Goal: Information Seeking & Learning: Learn about a topic

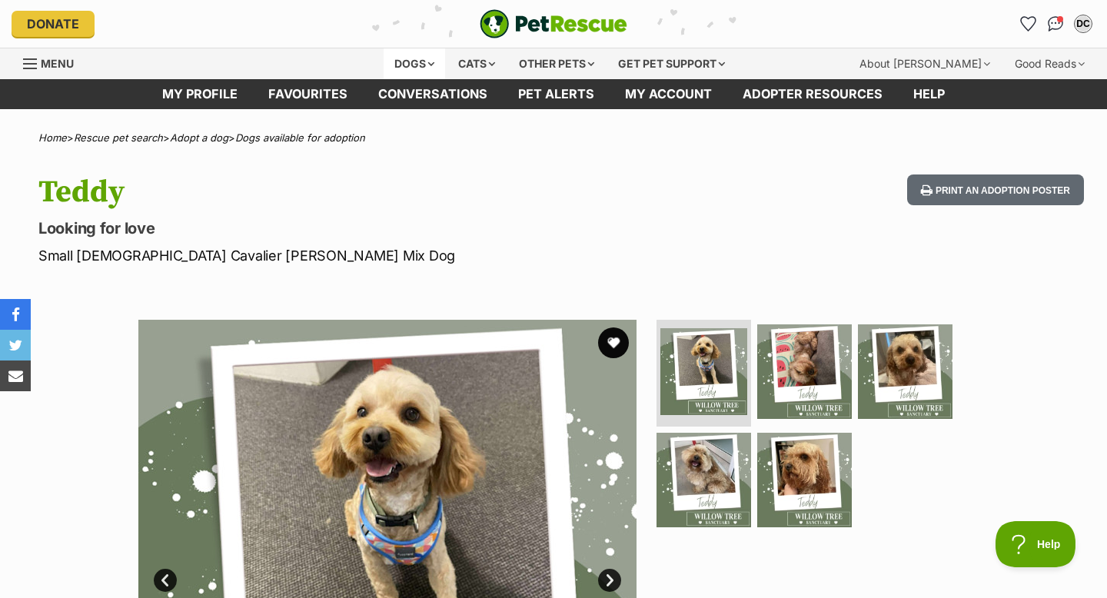
click at [421, 66] on div "Dogs" at bounding box center [415, 63] width 62 height 31
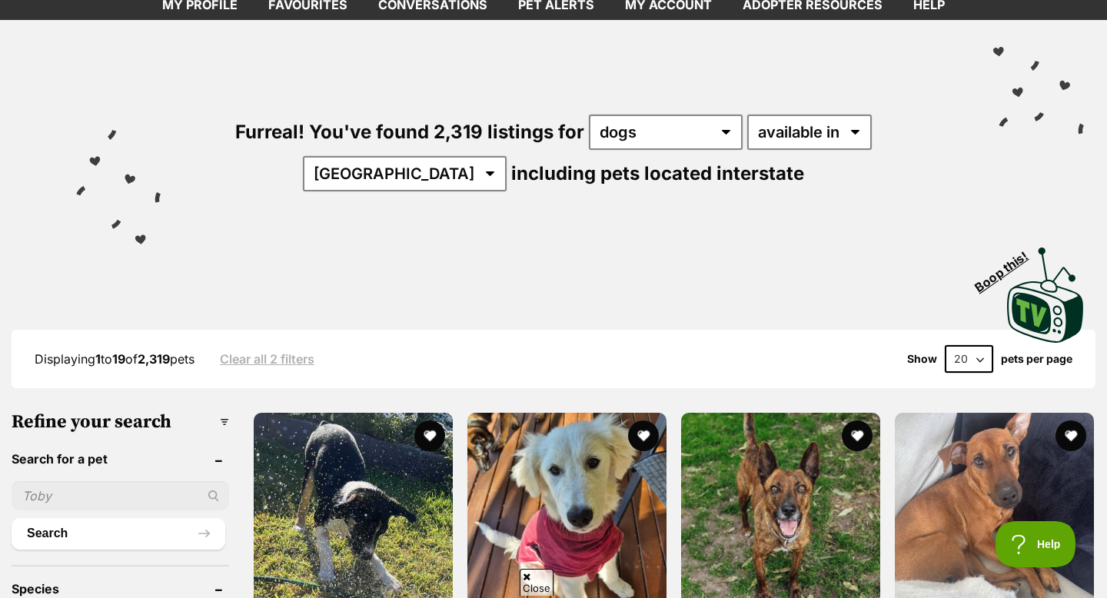
scroll to position [108, 0]
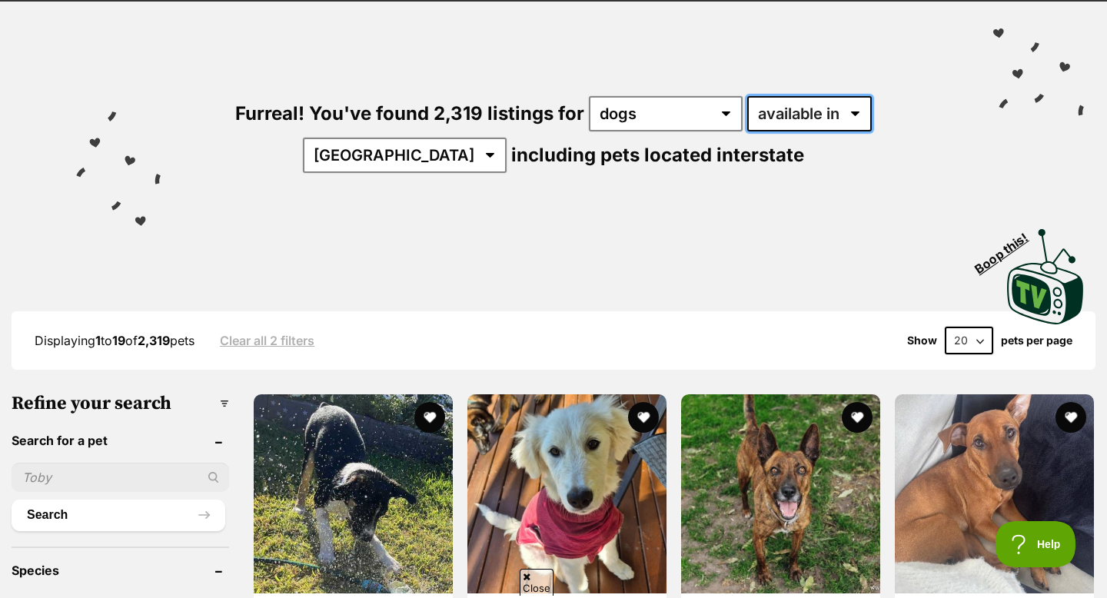
click at [747, 112] on select "available in located in" at bounding box center [809, 113] width 125 height 35
select select "disabled"
click at [747, 96] on select "available in located in" at bounding box center [809, 113] width 125 height 35
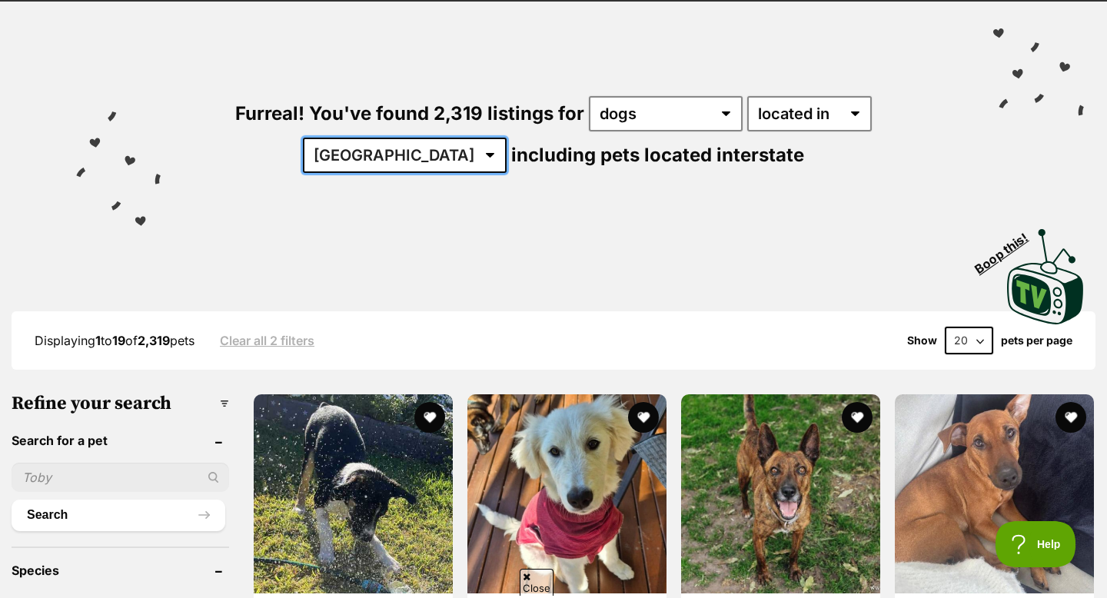
click at [507, 138] on select "Australia ACT NSW NT QLD SA TAS VIC WA" at bounding box center [405, 155] width 204 height 35
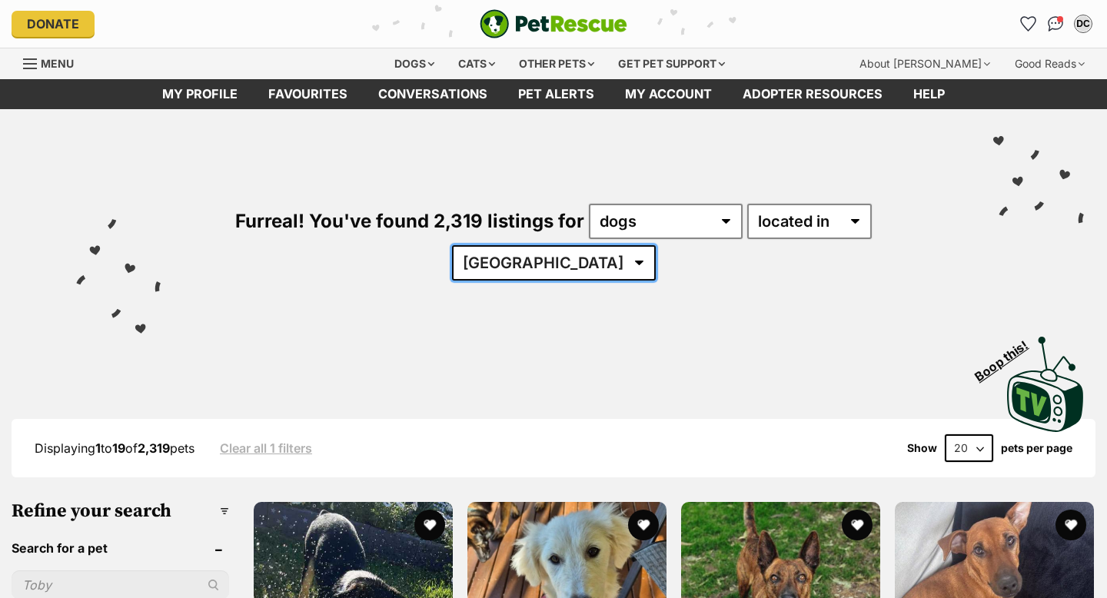
click at [656, 245] on select "Australia ACT NSW QLD SA TAS VIC WA" at bounding box center [554, 262] width 204 height 35
select select "[GEOGRAPHIC_DATA]"
click at [656, 245] on select "Australia ACT NSW QLD SA TAS VIC WA" at bounding box center [554, 262] width 204 height 35
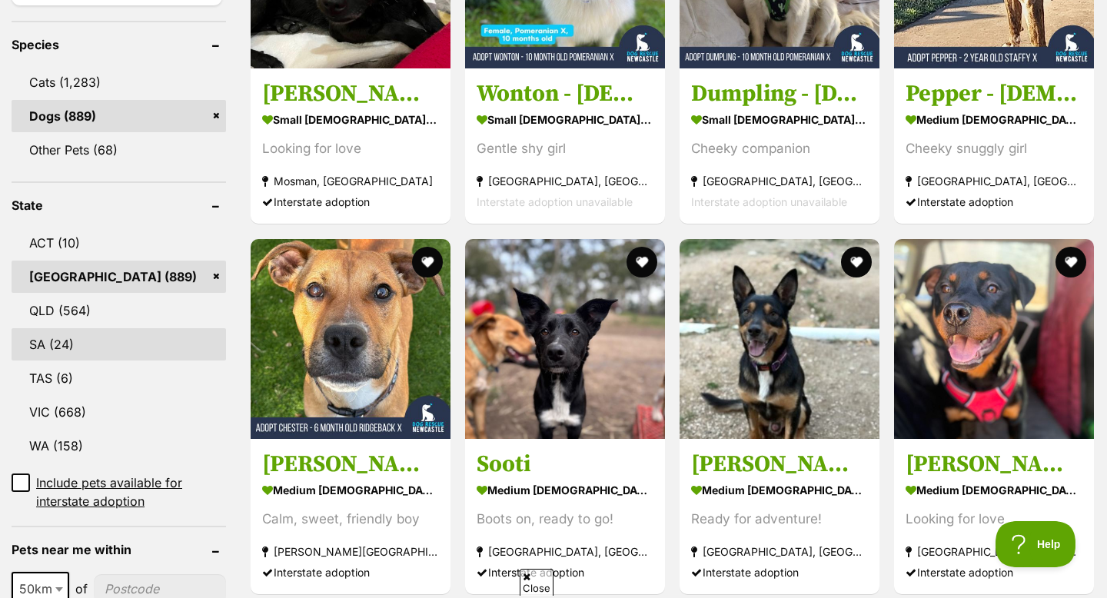
scroll to position [780, 0]
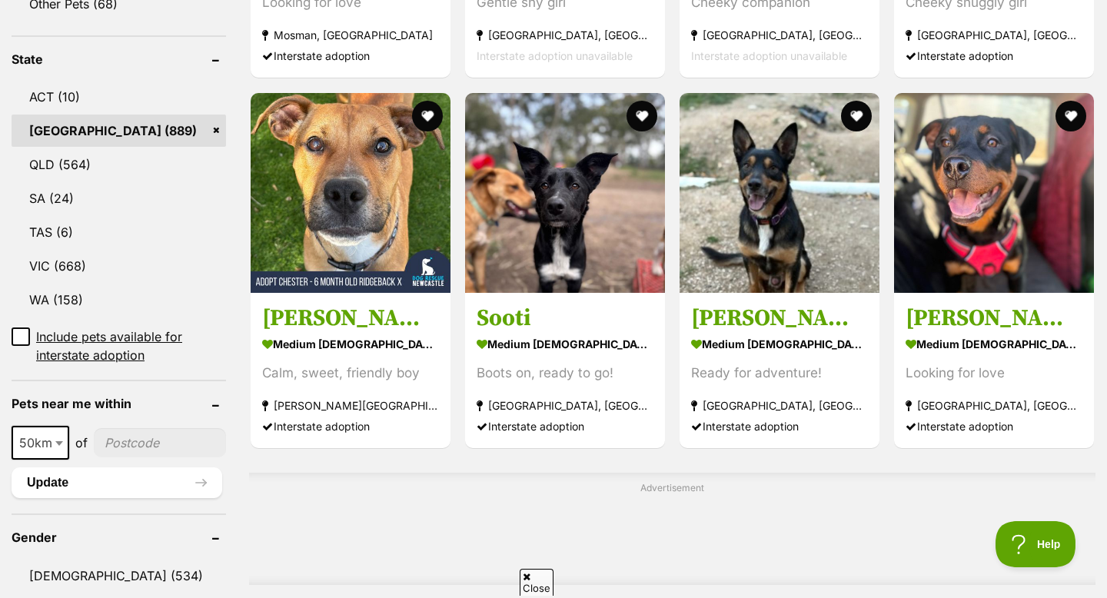
click at [123, 428] on input"] "postcode" at bounding box center [160, 442] width 132 height 29
type input"] "2765"
click at [163, 468] on button "Update" at bounding box center [117, 483] width 211 height 31
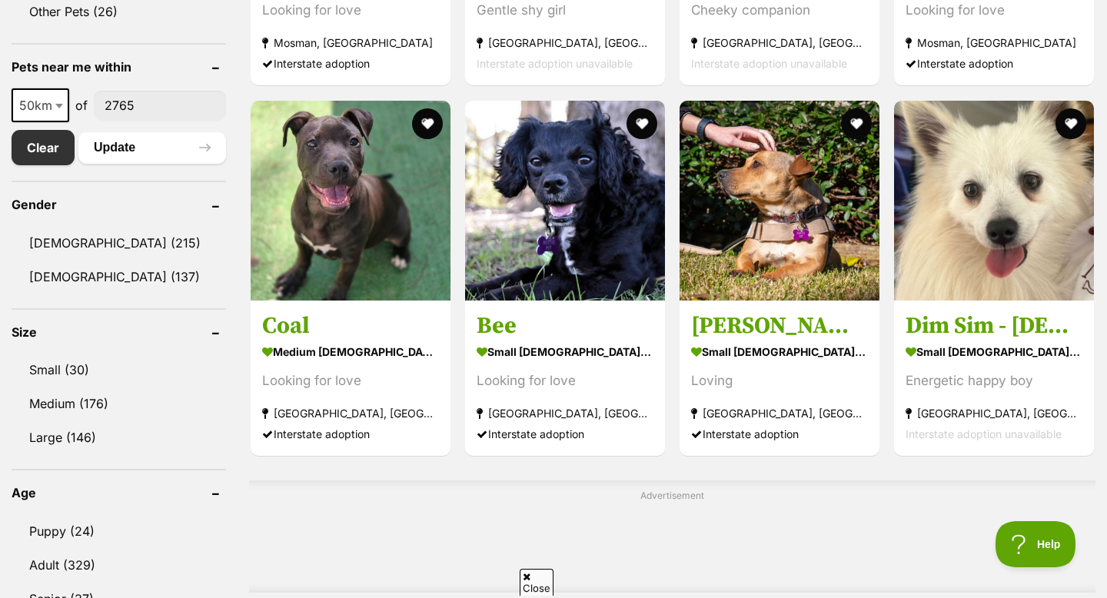
scroll to position [893, 0]
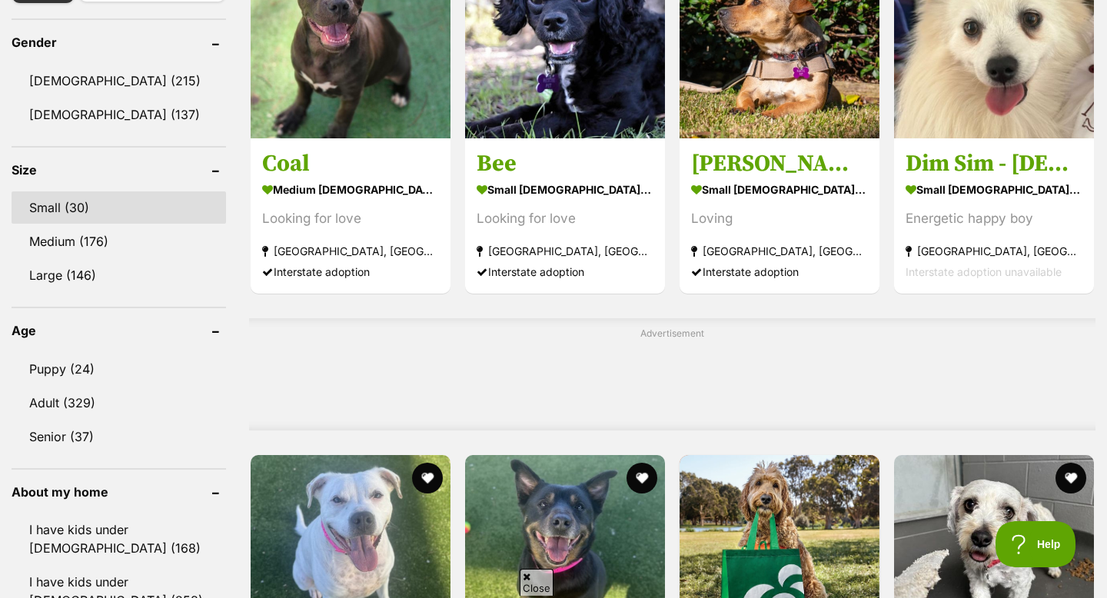
click at [75, 214] on link "Small (30)" at bounding box center [119, 207] width 215 height 32
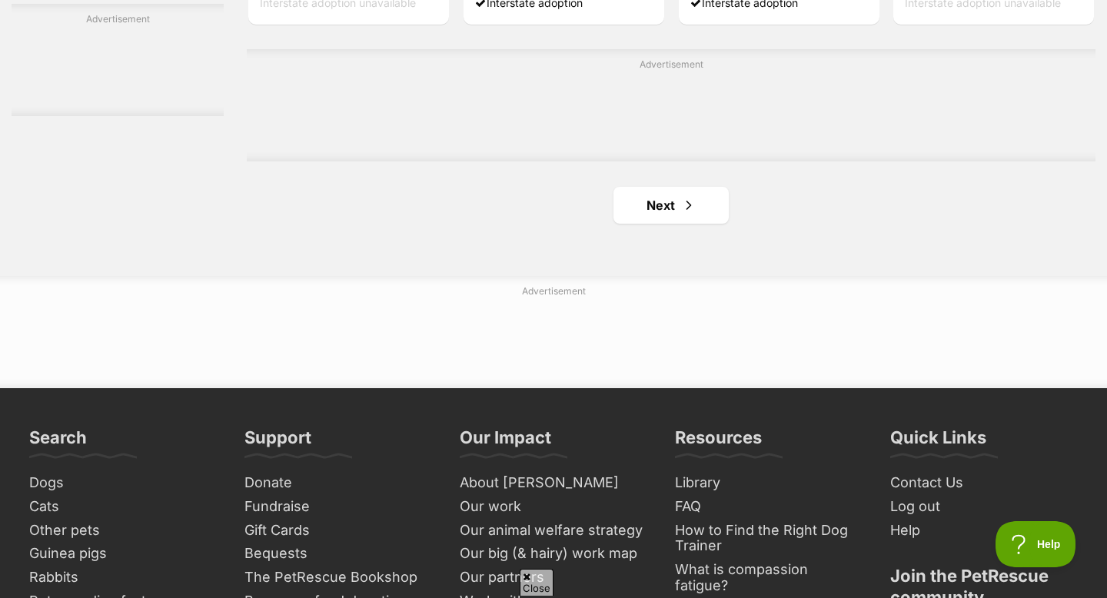
scroll to position [2557, 0]
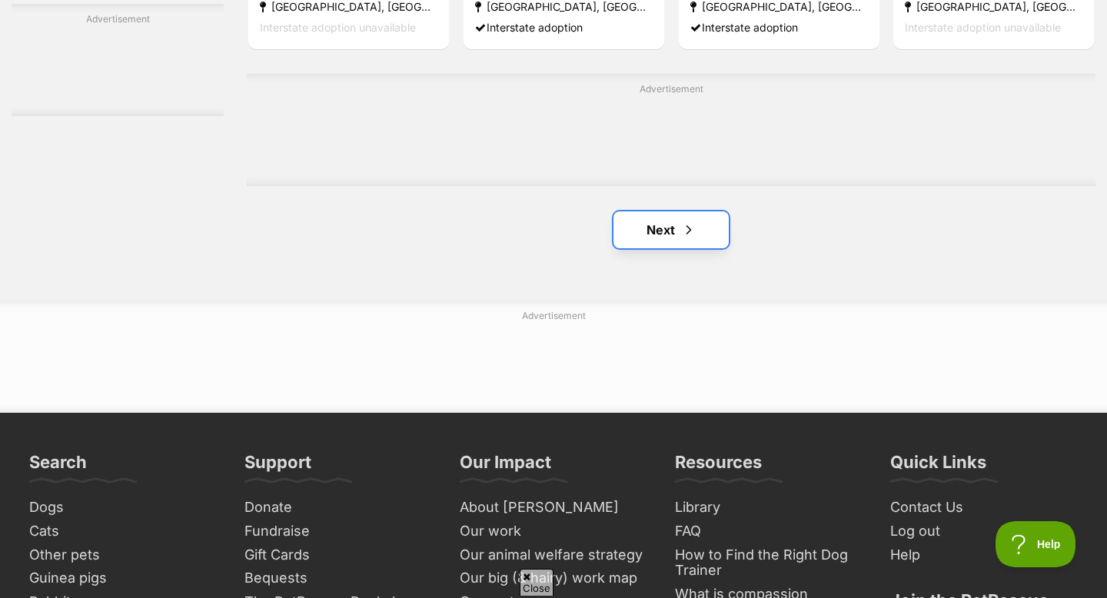
click at [702, 231] on link "Next" at bounding box center [671, 229] width 115 height 37
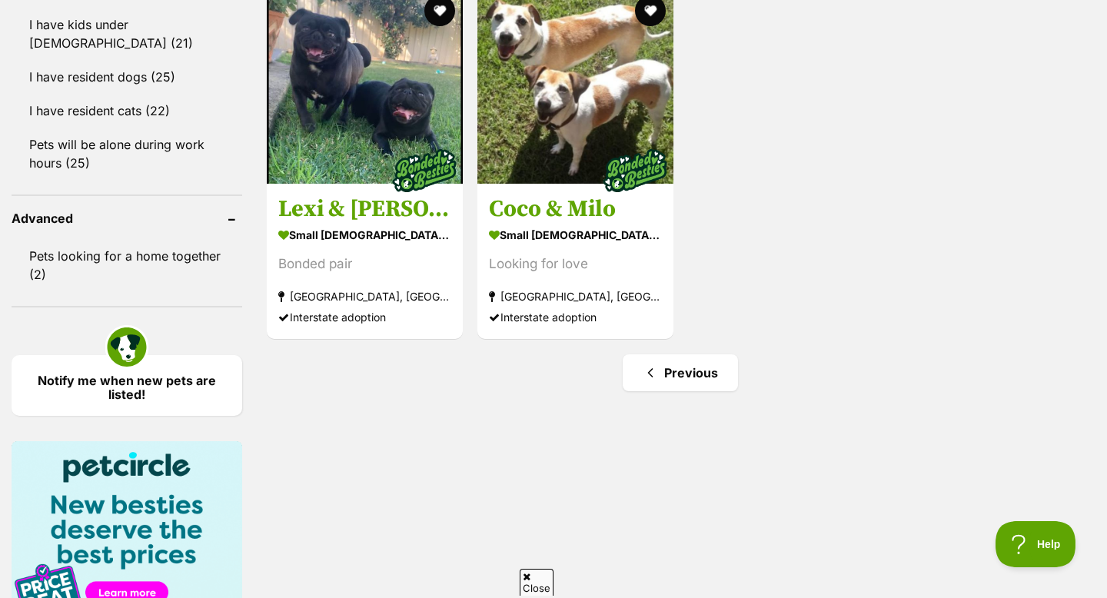
scroll to position [1463, 0]
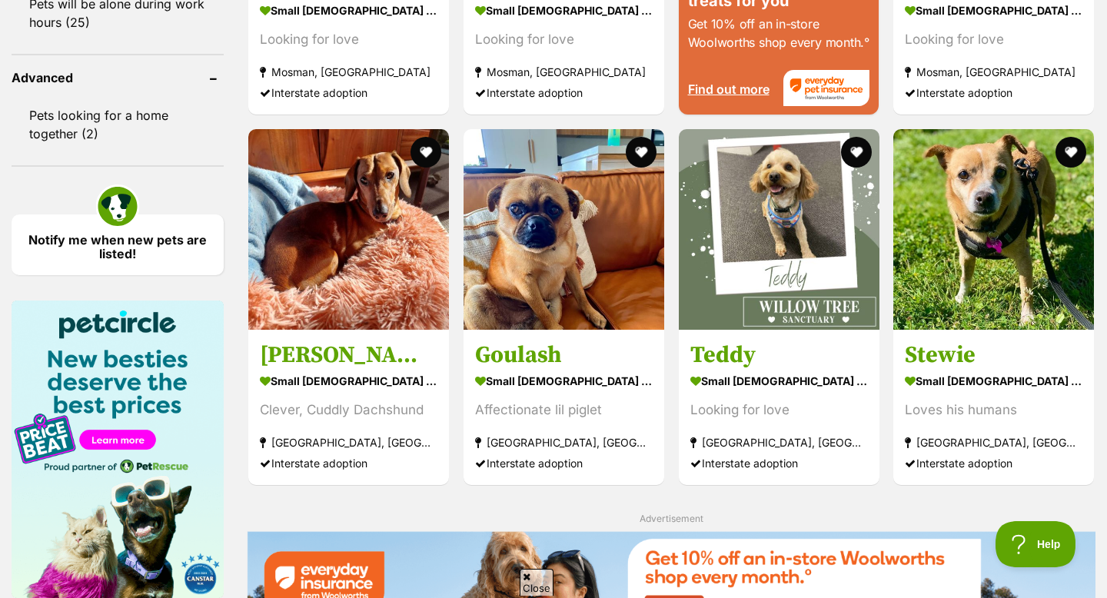
scroll to position [1598, 0]
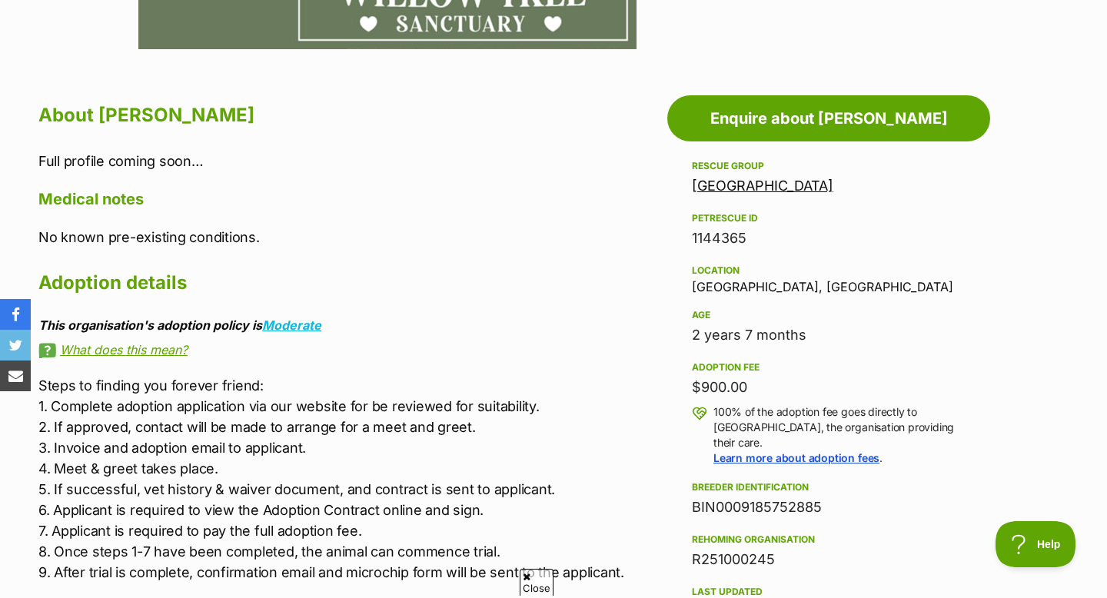
scroll to position [778, 0]
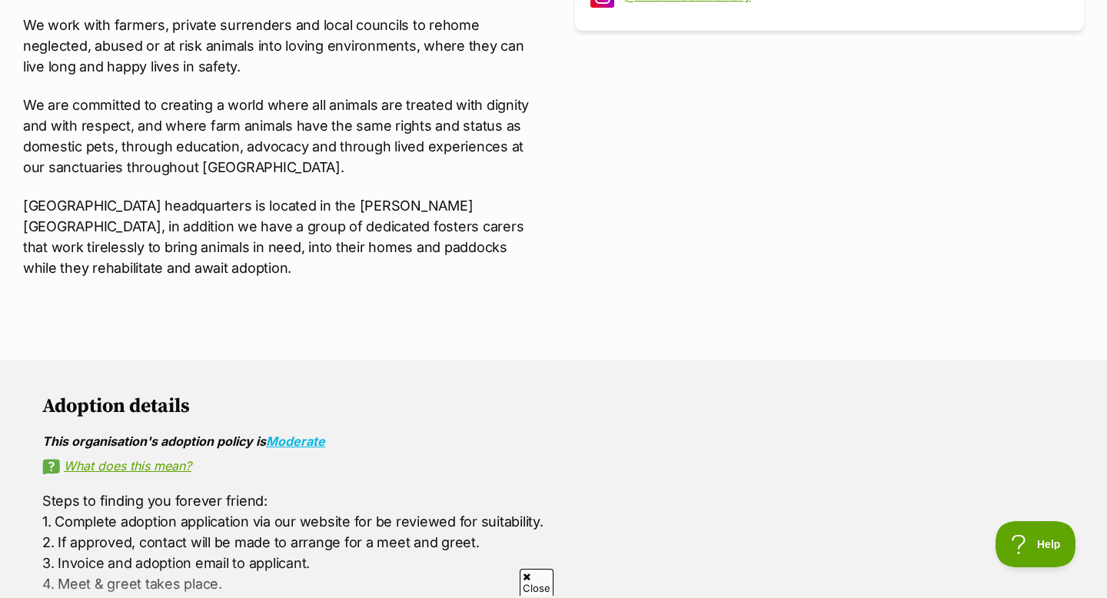
scroll to position [477, 0]
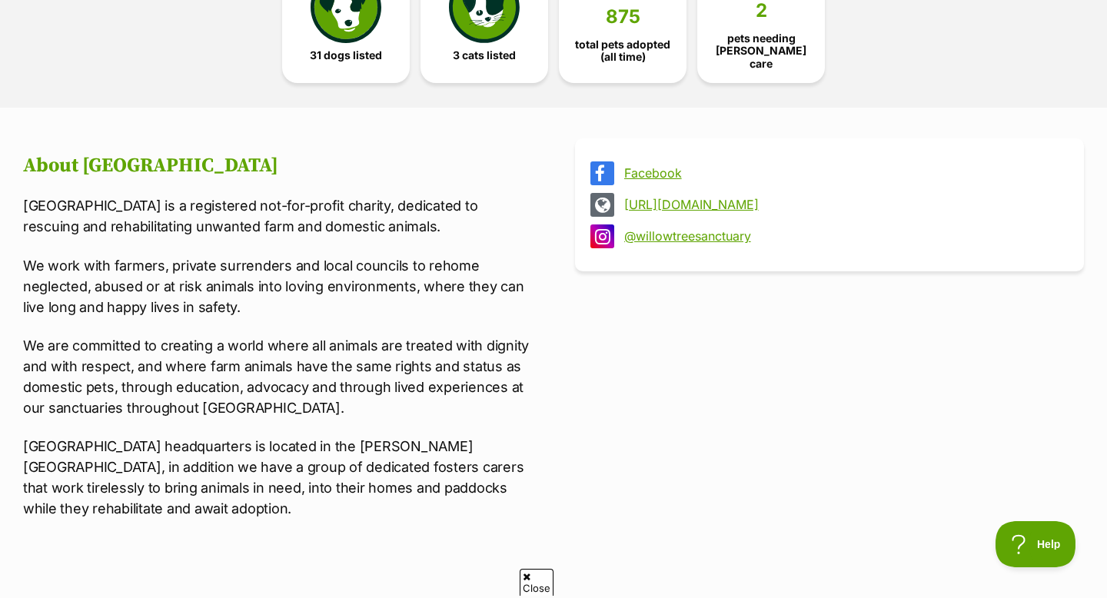
click at [687, 203] on link "[URL][DOMAIN_NAME]" at bounding box center [843, 205] width 438 height 14
